Goal: Information Seeking & Learning: Compare options

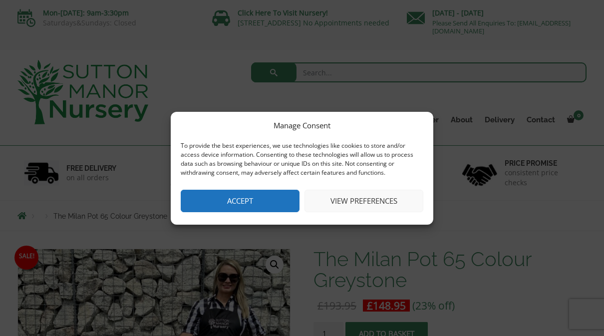
click at [259, 201] on button "Accept" at bounding box center [240, 201] width 119 height 22
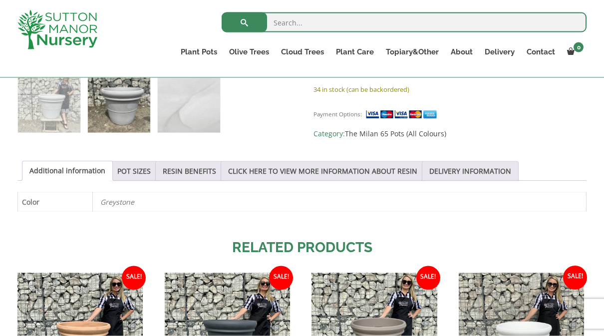
scroll to position [448, 0]
click at [143, 179] on link "POT SIZES" at bounding box center [133, 171] width 33 height 19
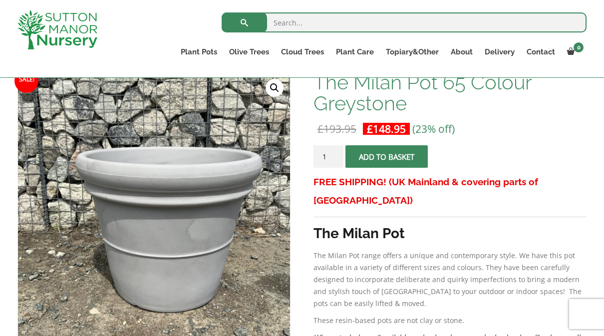
scroll to position [154, 0]
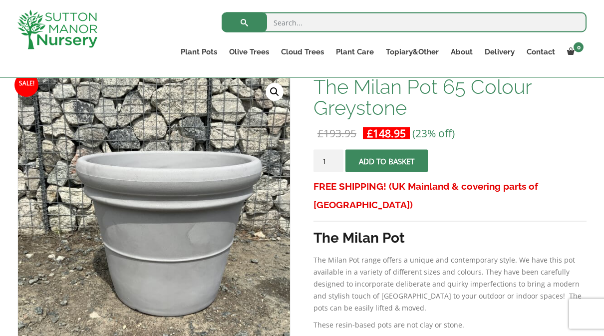
click at [199, 65] on ul "Plant Pots Resin Bonded Pots The Amalfi Pots The Milan Pots The Capri Pots The …" at bounding box center [381, 53] width 412 height 27
click at [0, 0] on link "The Iron Stone Pots" at bounding box center [0, 0] width 0 height 0
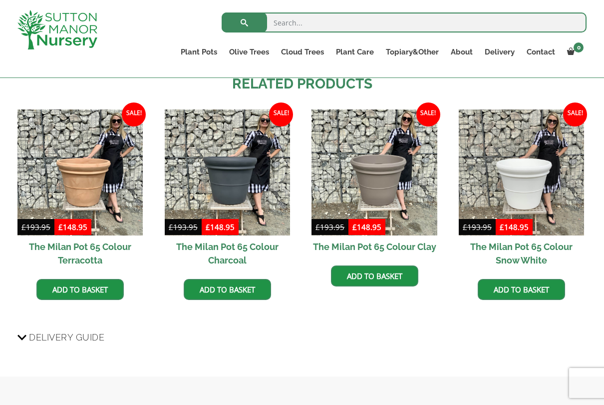
scroll to position [816, 0]
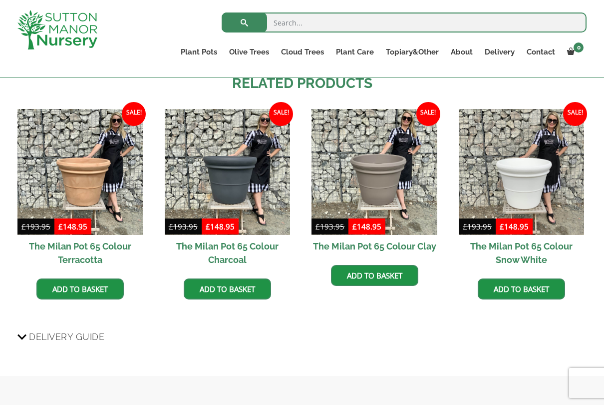
click at [255, 257] on h2 "The Milan Pot 65 Colour Charcoal" at bounding box center [227, 253] width 125 height 36
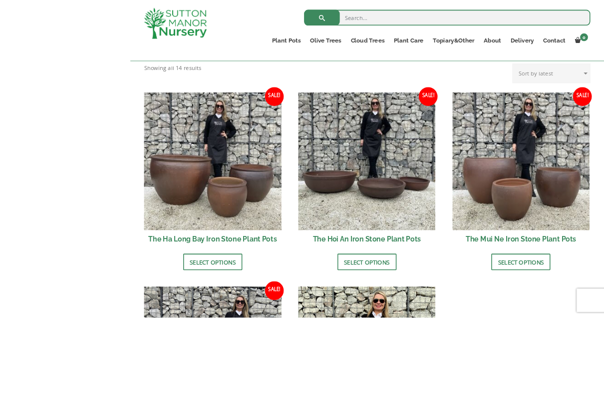
scroll to position [381, 0]
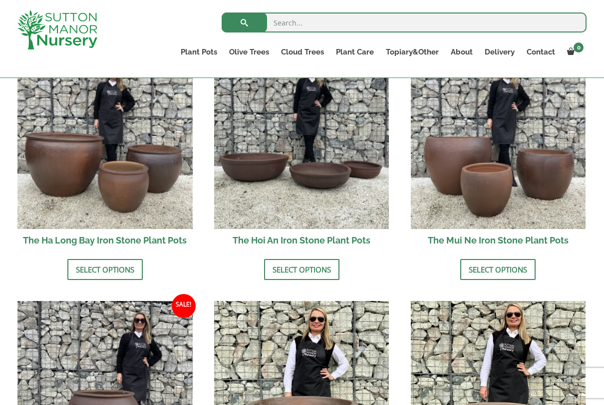
click at [130, 273] on link "Select options" at bounding box center [104, 269] width 75 height 21
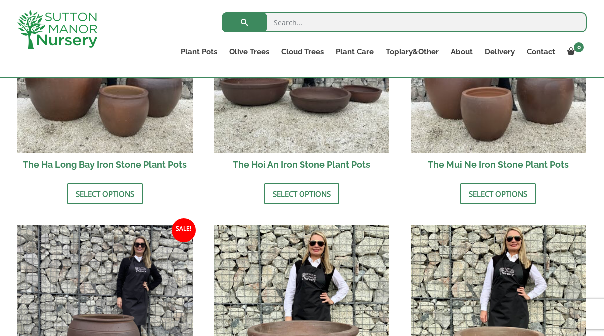
scroll to position [455, 0]
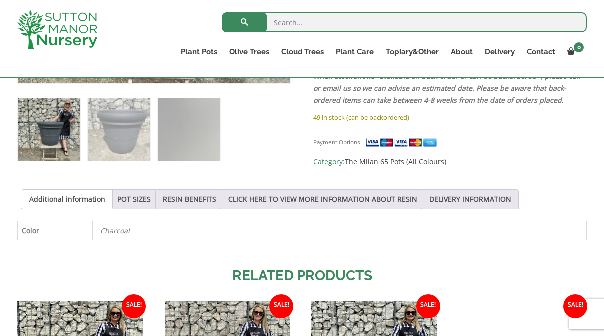
scroll to position [416, 0]
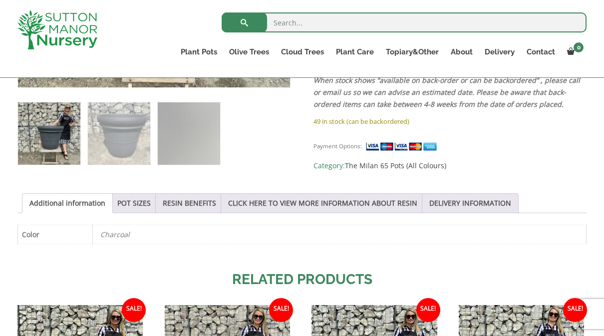
click at [149, 210] on link "POT SIZES" at bounding box center [133, 203] width 33 height 19
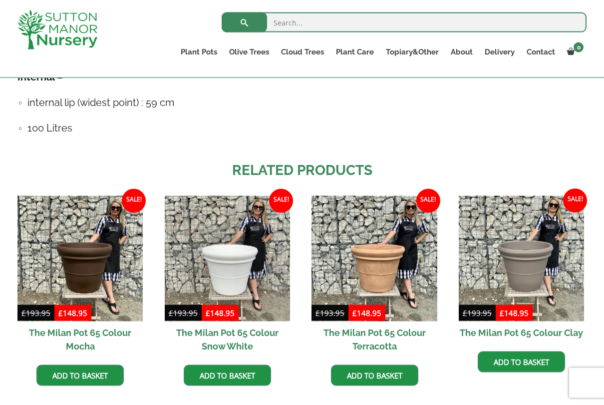
scroll to position [730, 0]
click at [536, 271] on img at bounding box center [521, 257] width 125 height 125
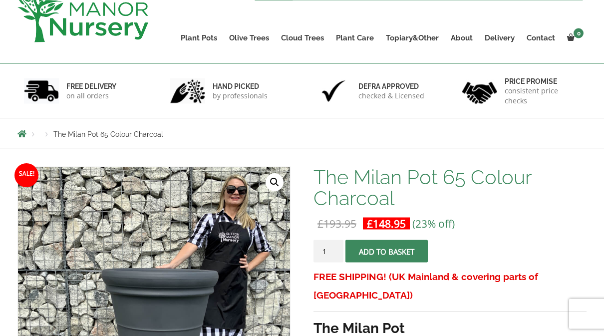
scroll to position [0, 0]
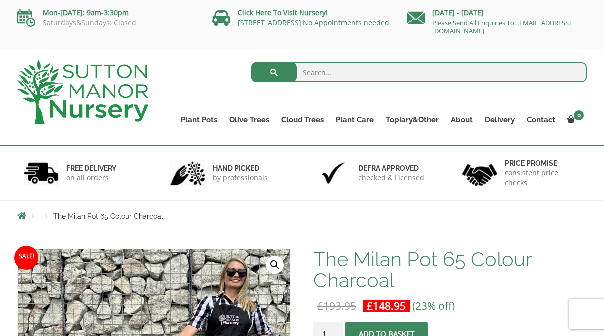
click at [0, 0] on link "Glazed Pots" at bounding box center [0, 0] width 0 height 0
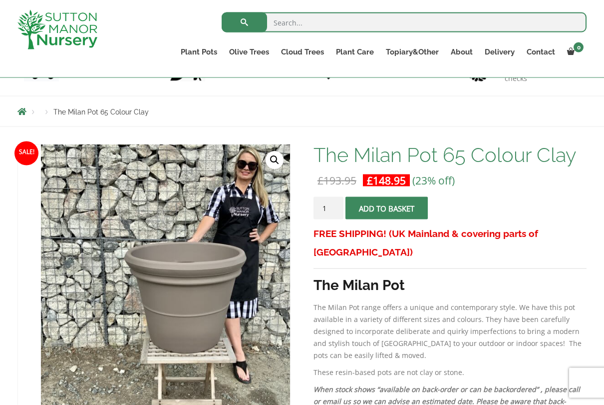
scroll to position [87, 0]
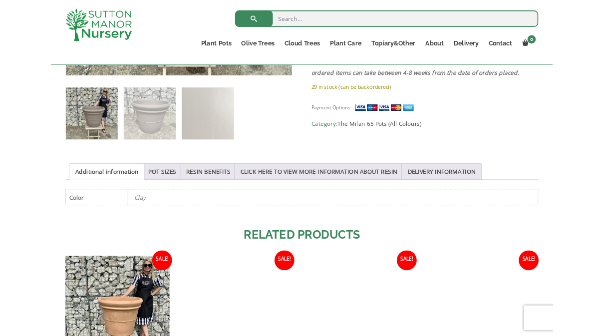
scroll to position [408, 0]
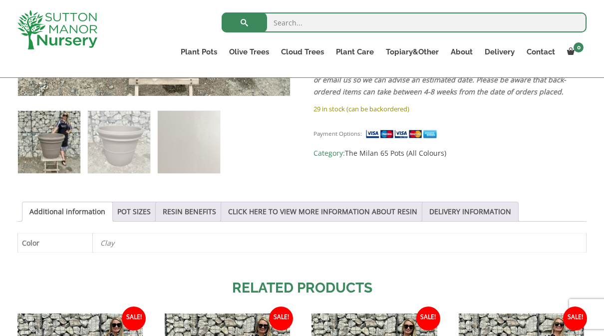
click at [145, 214] on link "POT SIZES" at bounding box center [133, 211] width 33 height 19
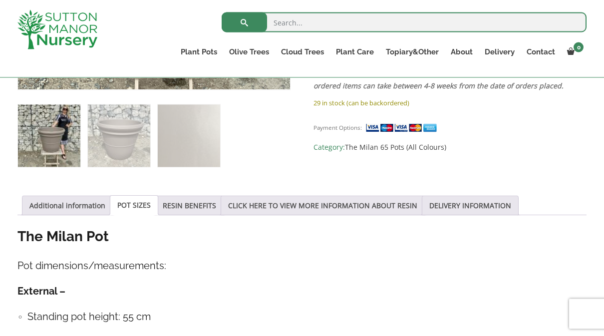
scroll to position [400, 0]
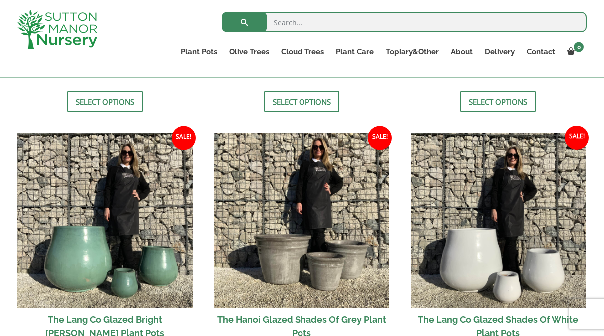
scroll to position [973, 0]
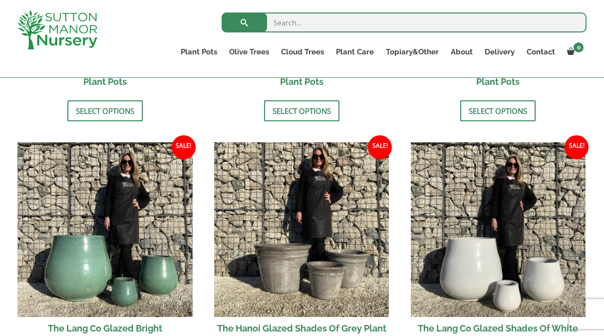
click at [348, 280] on img at bounding box center [301, 229] width 175 height 175
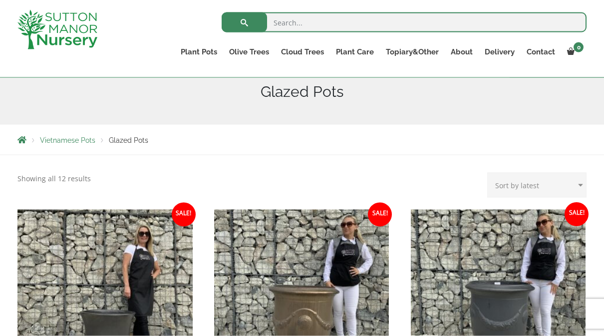
scroll to position [124, 0]
click at [0, 0] on link "The Old Stone Pots" at bounding box center [0, 0] width 0 height 0
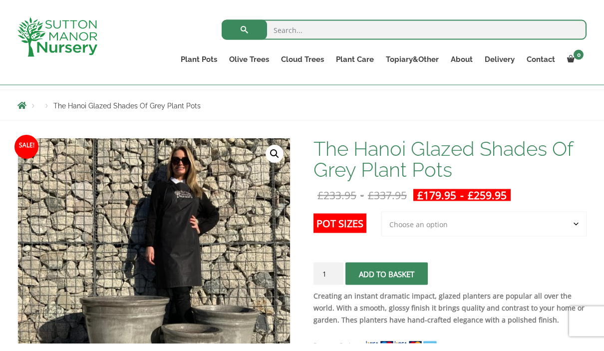
scroll to position [96, 0]
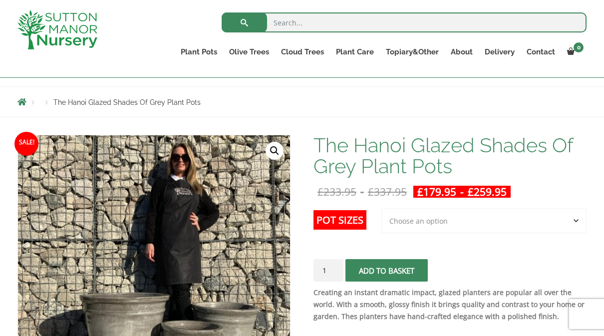
click at [473, 223] on select "Choose an option 3rd to Largest Pot In The Picture 2nd to Largest Pot In The Pi…" at bounding box center [484, 220] width 205 height 25
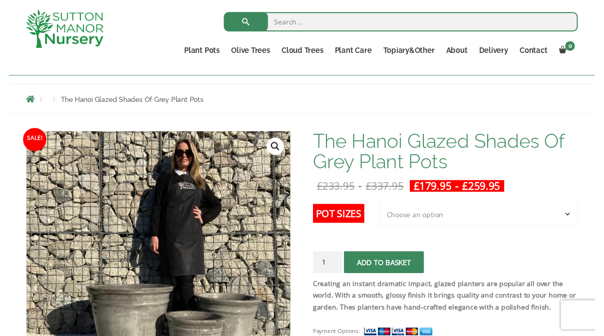
scroll to position [100, 0]
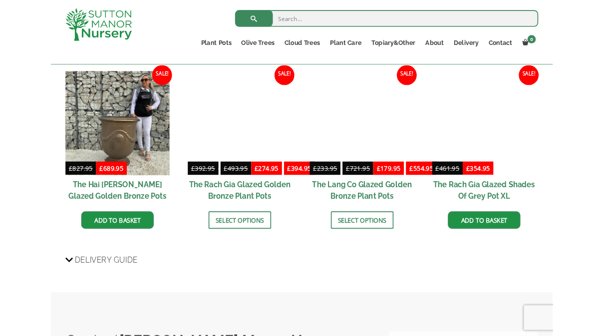
scroll to position [1052, 0]
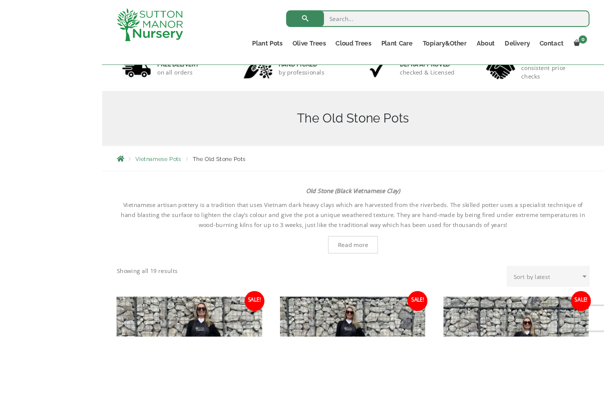
scroll to position [182, 0]
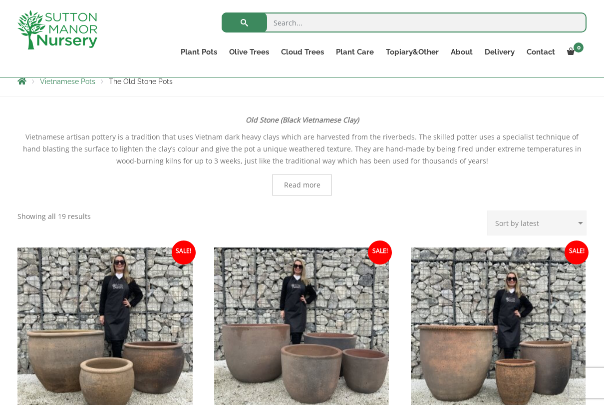
click at [0, 0] on link "The Atlantis Pots" at bounding box center [0, 0] width 0 height 0
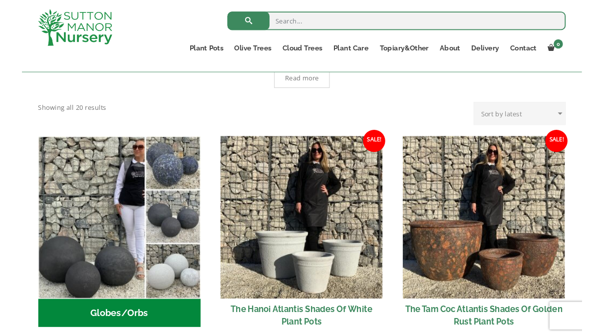
scroll to position [282, 0]
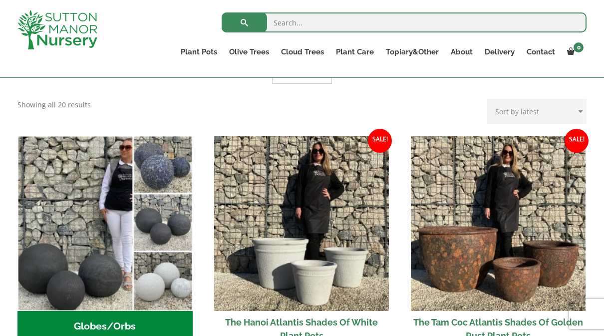
click at [122, 275] on img "Visit product category Globes/Orbs" at bounding box center [104, 223] width 175 height 175
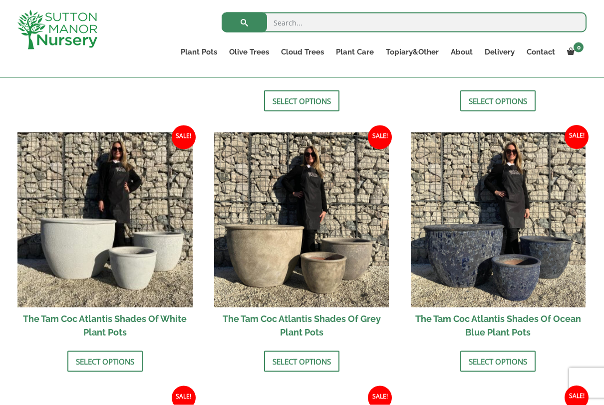
scroll to position [547, 0]
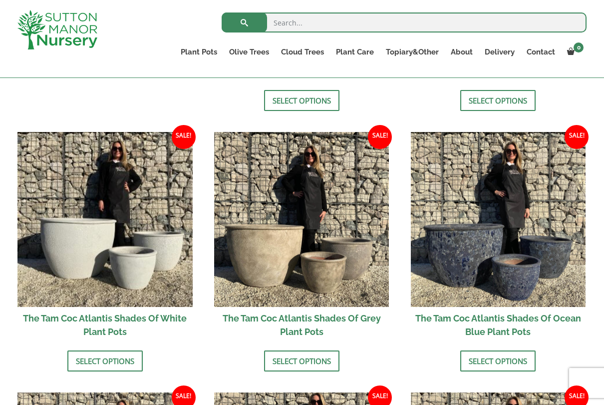
click at [119, 268] on img at bounding box center [104, 219] width 175 height 175
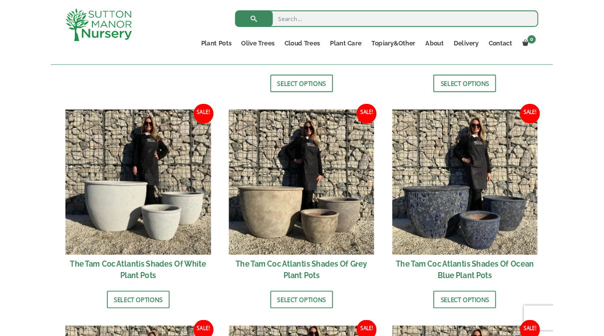
scroll to position [574, 0]
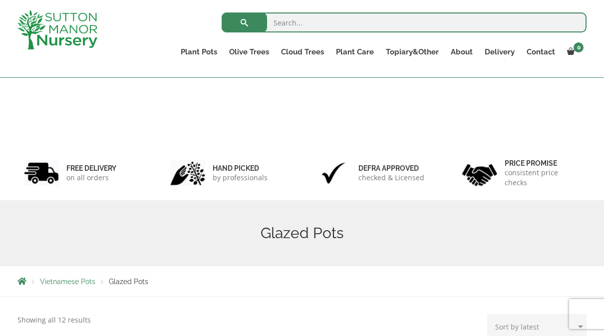
scroll to position [124, 0]
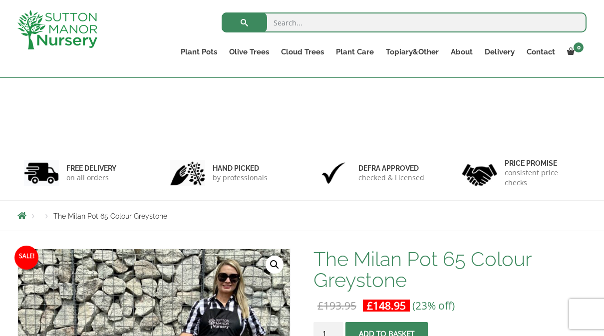
scroll to position [844, 0]
